Goal: Information Seeking & Learning: Learn about a topic

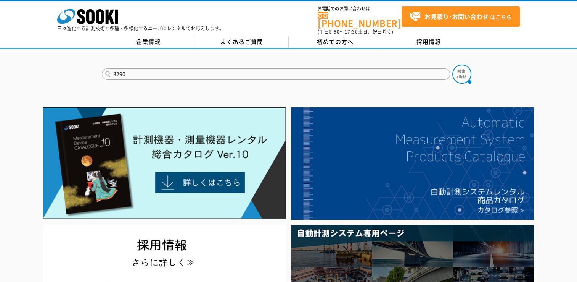
type input "3290"
click at [453, 64] on button at bounding box center [462, 73] width 19 height 19
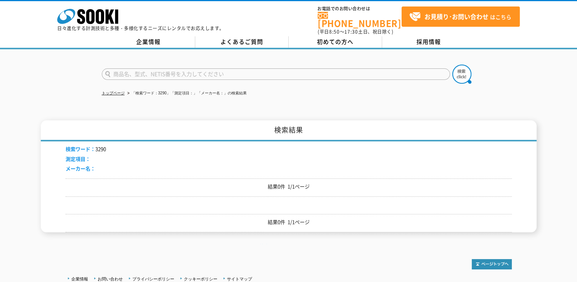
click at [139, 68] on input "text" at bounding box center [276, 73] width 348 height 11
type input "ﾊｲﾃｽﾀ"
click at [453, 64] on button at bounding box center [462, 73] width 19 height 19
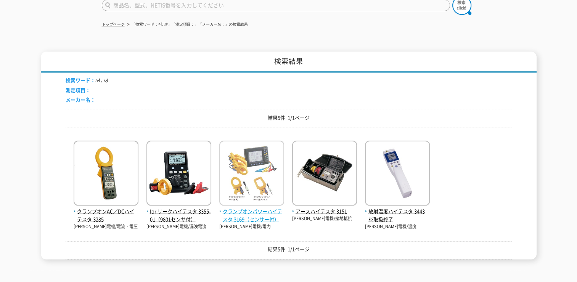
scroll to position [76, 0]
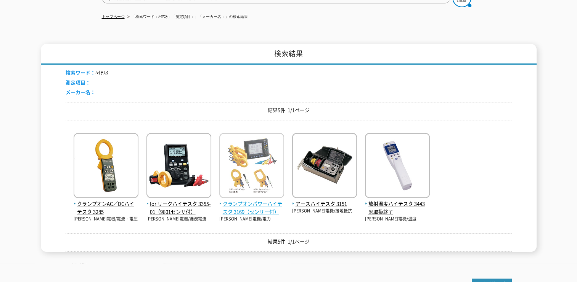
click at [258, 146] on img at bounding box center [251, 166] width 65 height 67
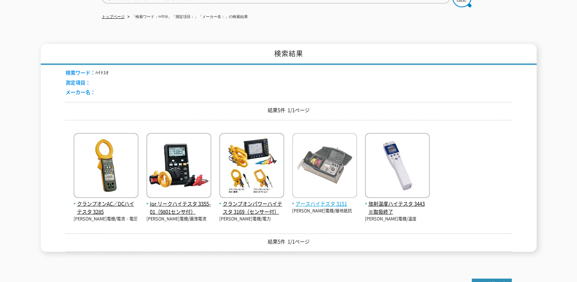
click at [332, 152] on img at bounding box center [324, 166] width 65 height 67
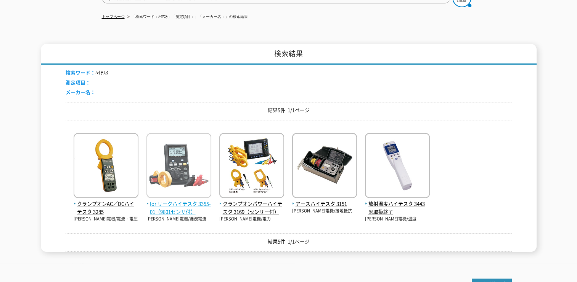
click at [178, 163] on img at bounding box center [179, 166] width 65 height 67
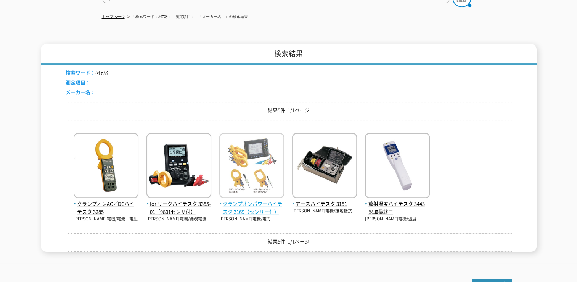
click at [249, 160] on img at bounding box center [251, 166] width 65 height 67
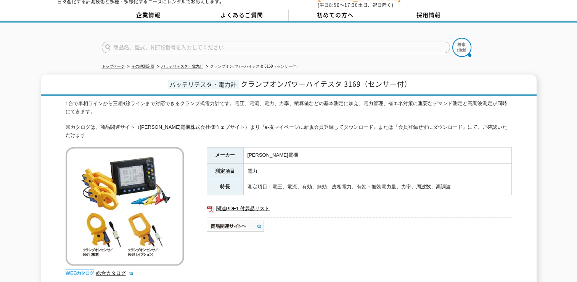
scroll to position [38, 0]
